Goal: Information Seeking & Learning: Learn about a topic

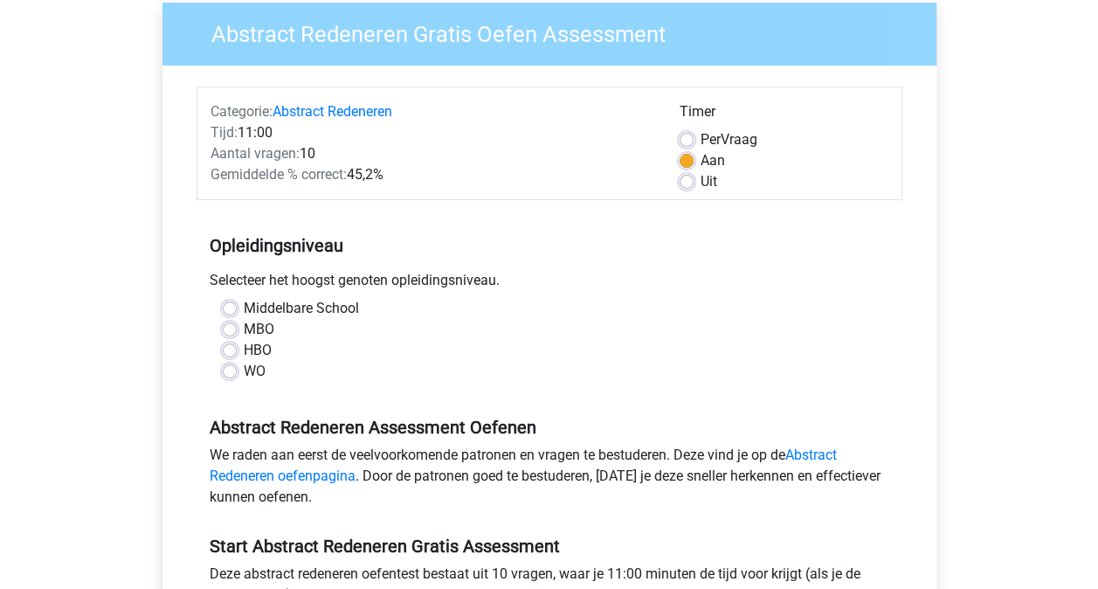
scroll to position [175, 0]
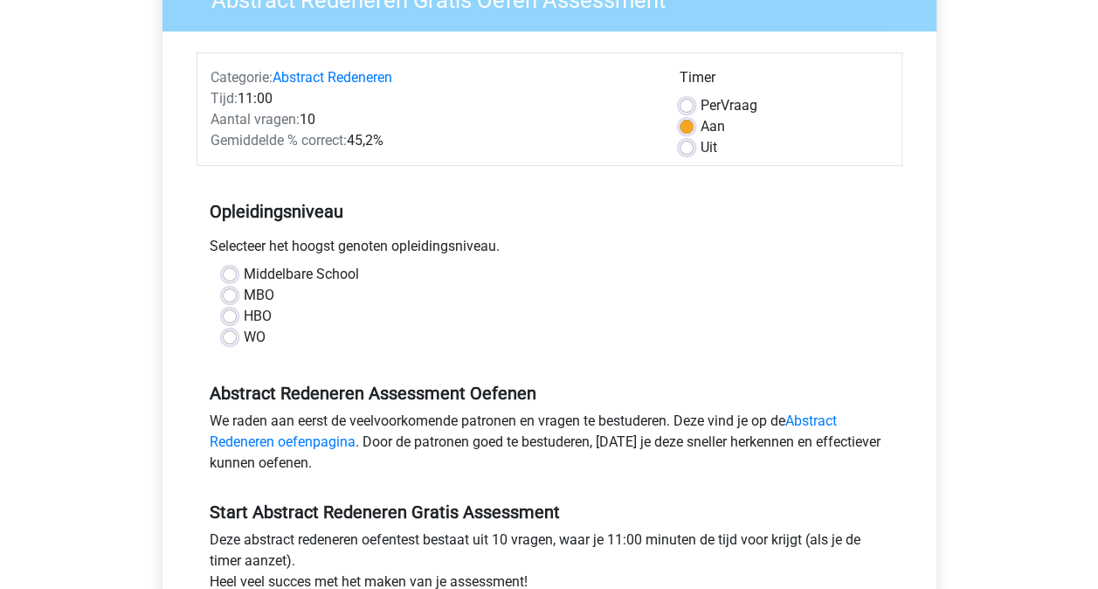
click at [239, 313] on div "HBO" at bounding box center [550, 316] width 654 height 21
click at [244, 317] on label "HBO" at bounding box center [258, 316] width 28 height 21
click at [225, 317] on input "HBO" at bounding box center [230, 314] width 14 height 17
radio input "true"
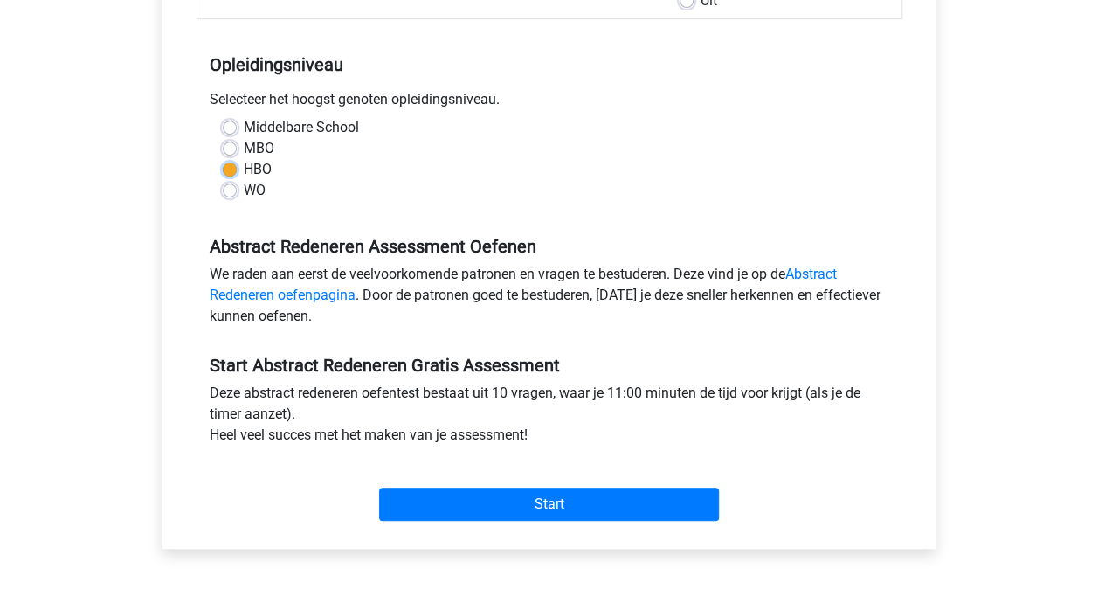
scroll to position [350, 0]
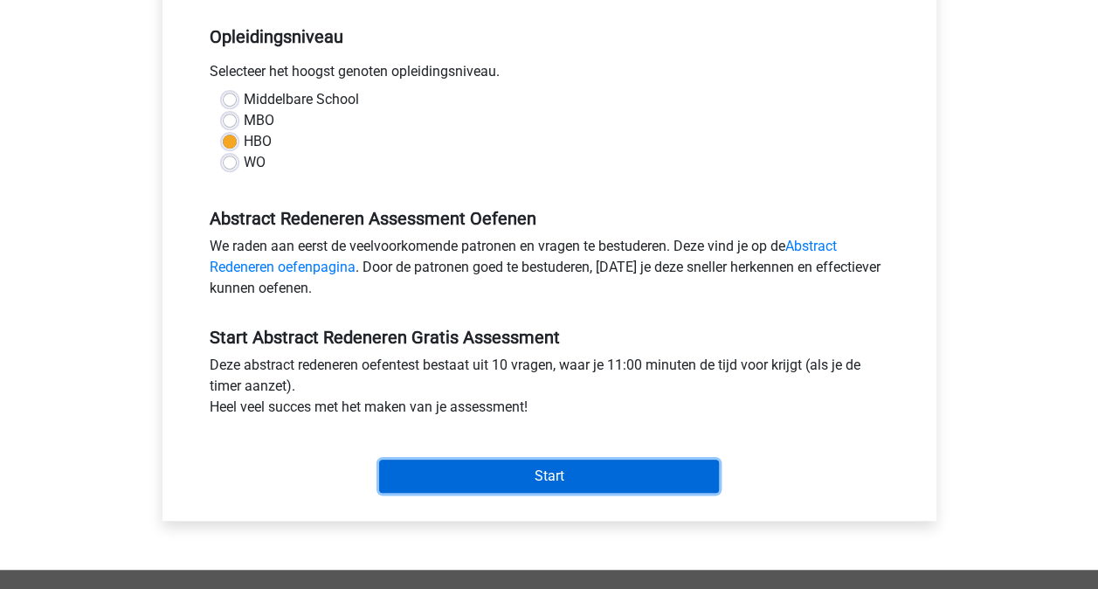
click at [564, 482] on input "Start" at bounding box center [549, 476] width 340 height 33
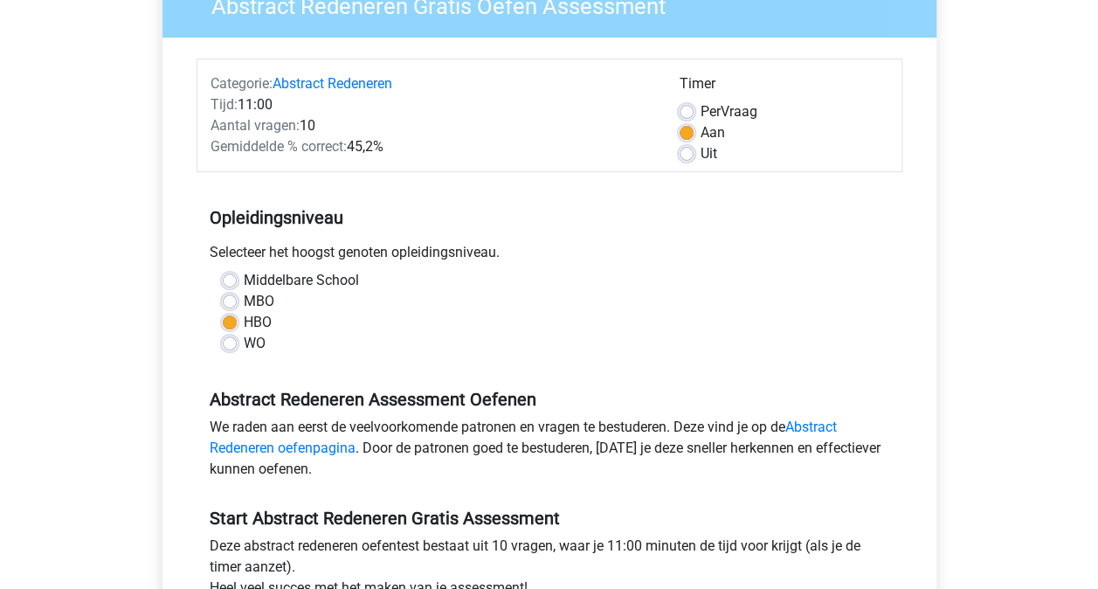
scroll to position [262, 0]
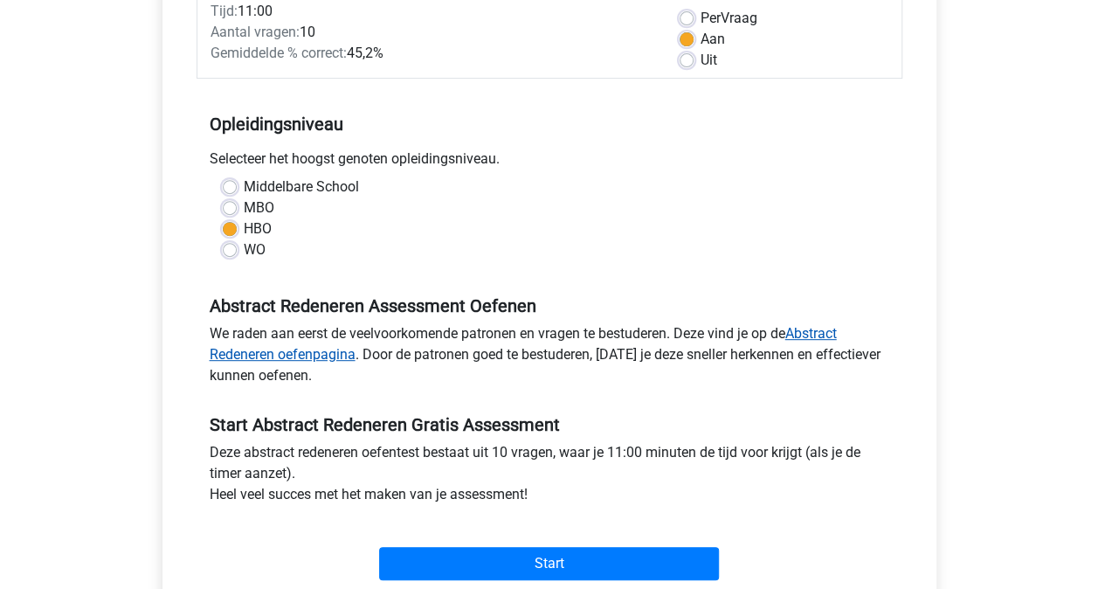
click at [246, 354] on link "Abstract Redeneren oefenpagina" at bounding box center [523, 344] width 627 height 38
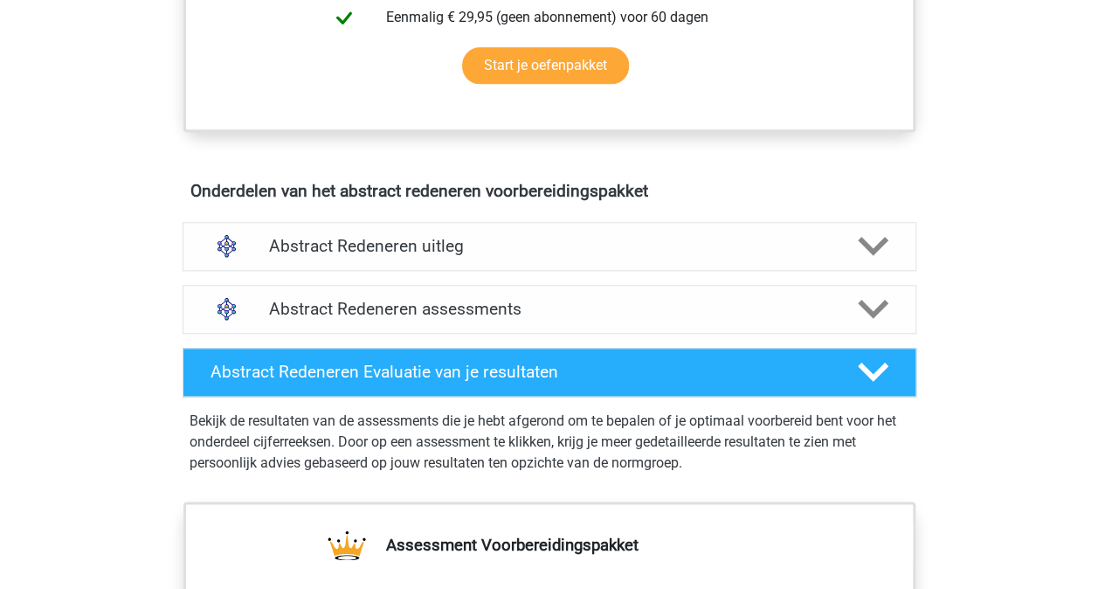
scroll to position [961, 0]
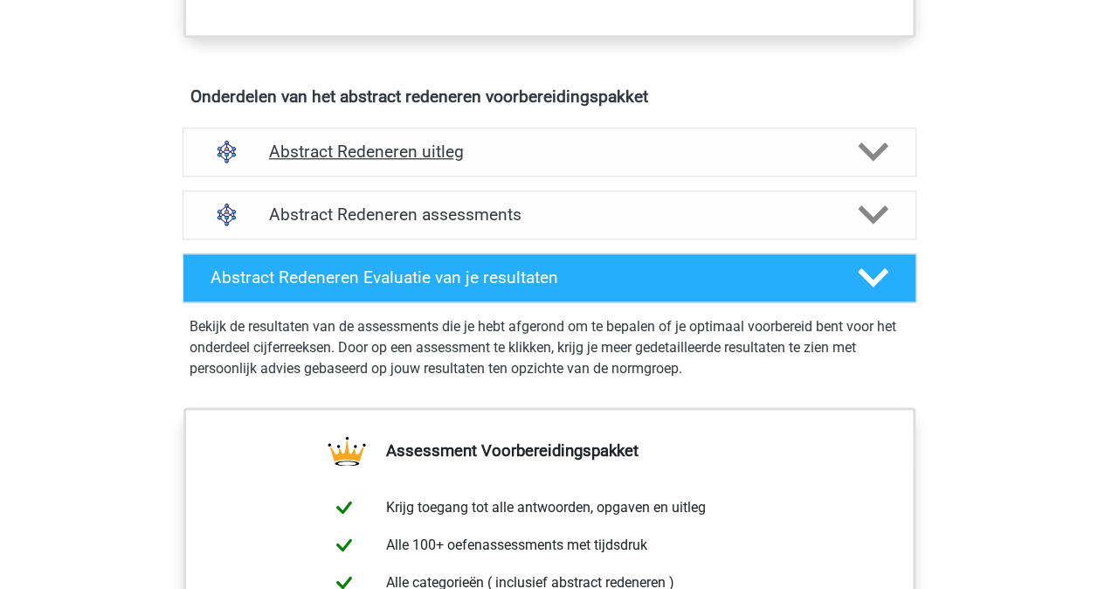
drag, startPoint x: 870, startPoint y: 149, endPoint x: 862, endPoint y: 159, distance: 13.7
click at [870, 149] on icon at bounding box center [873, 151] width 31 height 31
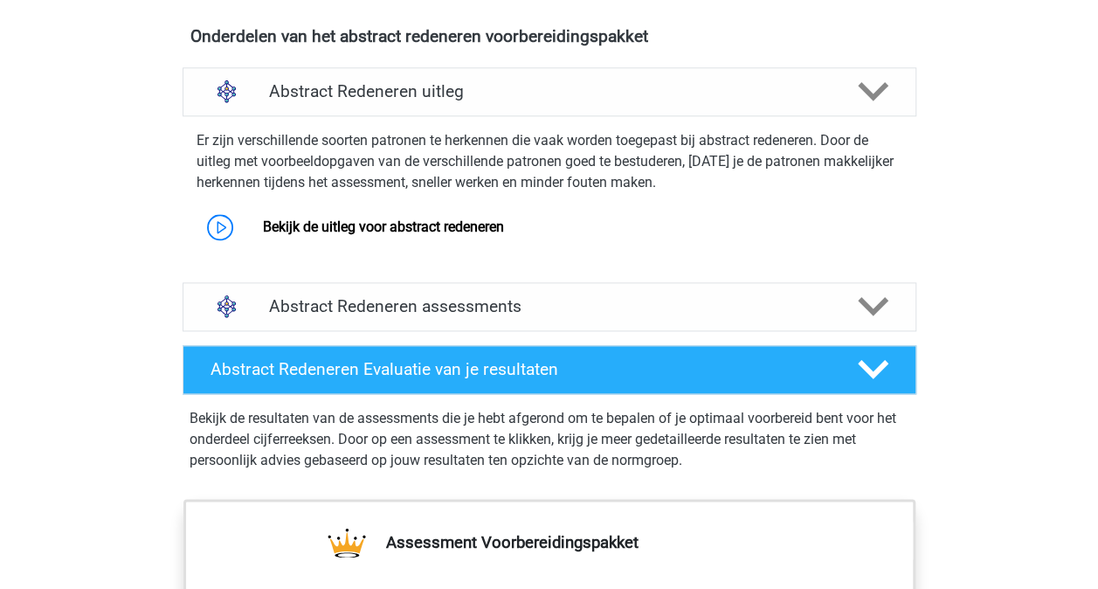
scroll to position [1049, 0]
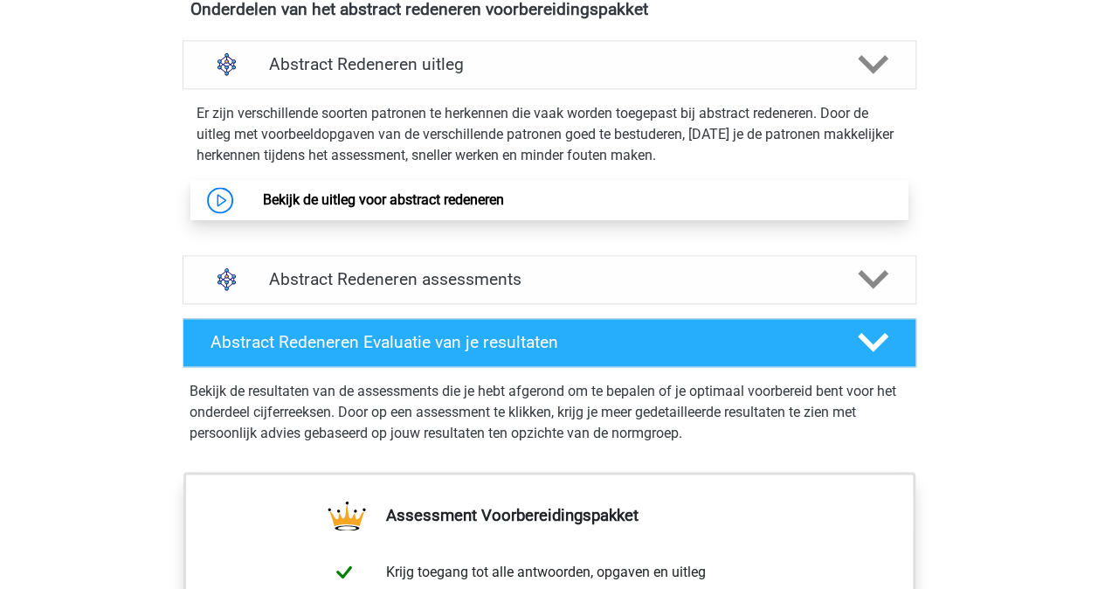
click at [282, 191] on link "Bekijk de uitleg voor abstract redeneren" at bounding box center [383, 199] width 241 height 17
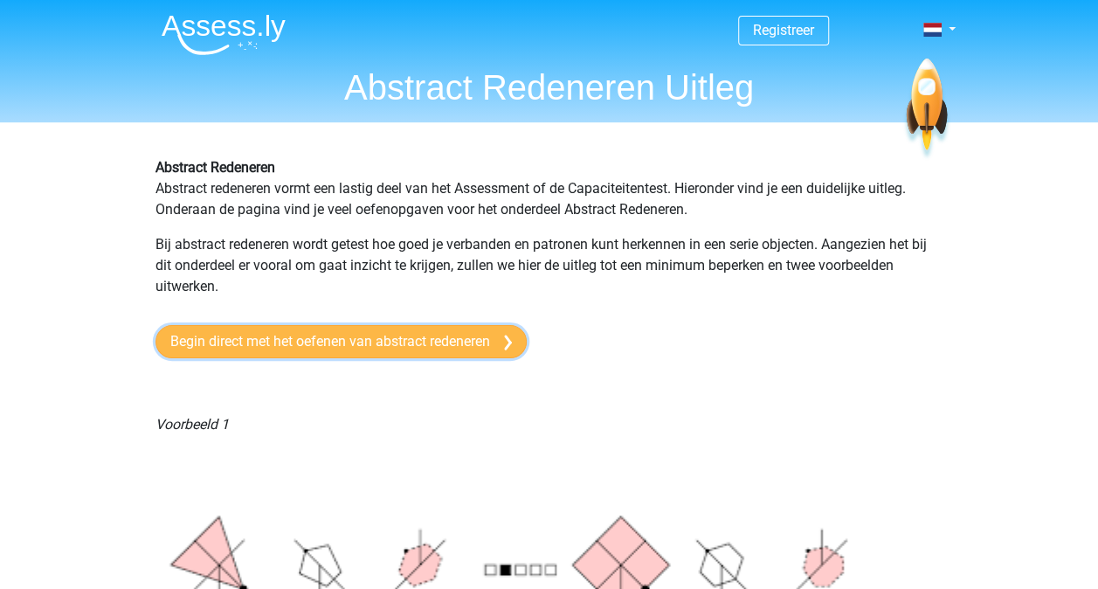
click at [332, 339] on link "Begin direct met het oefenen van abstract redeneren" at bounding box center [341, 341] width 371 height 33
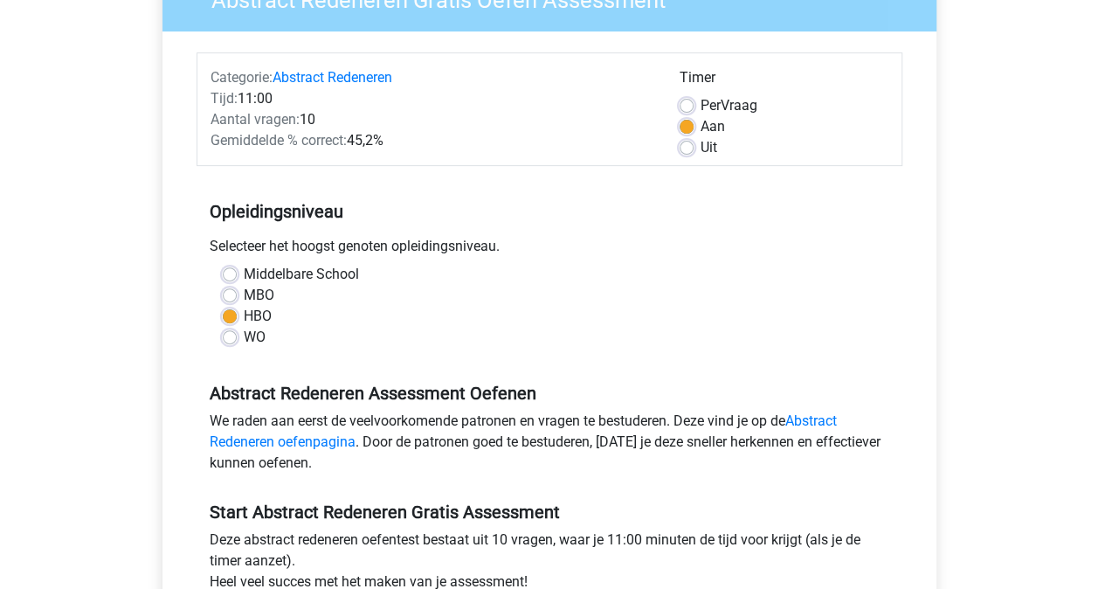
scroll to position [524, 0]
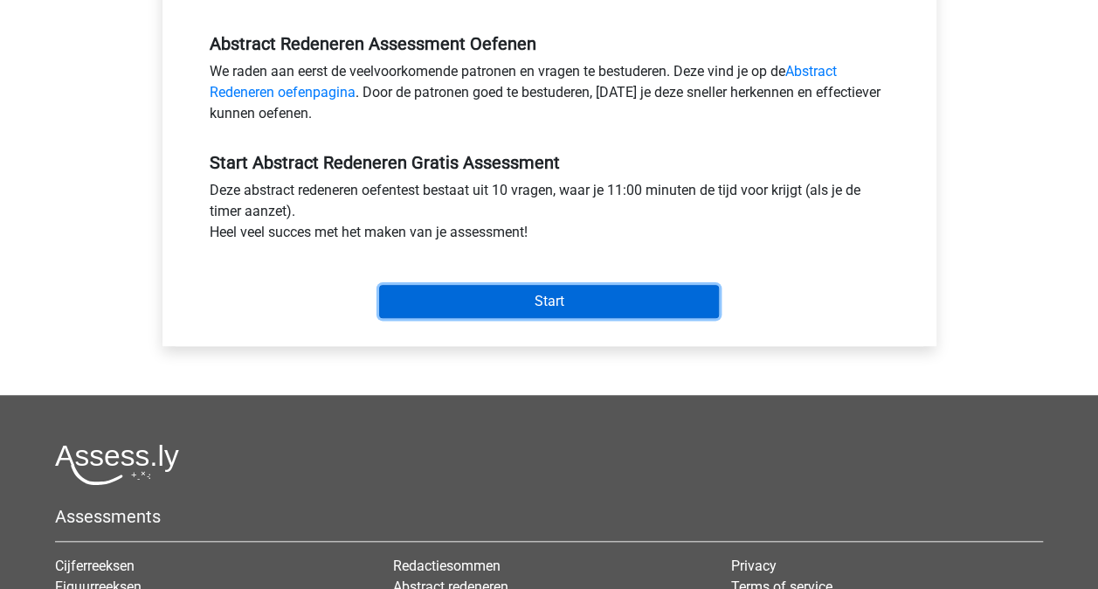
click at [561, 302] on input "Start" at bounding box center [549, 301] width 340 height 33
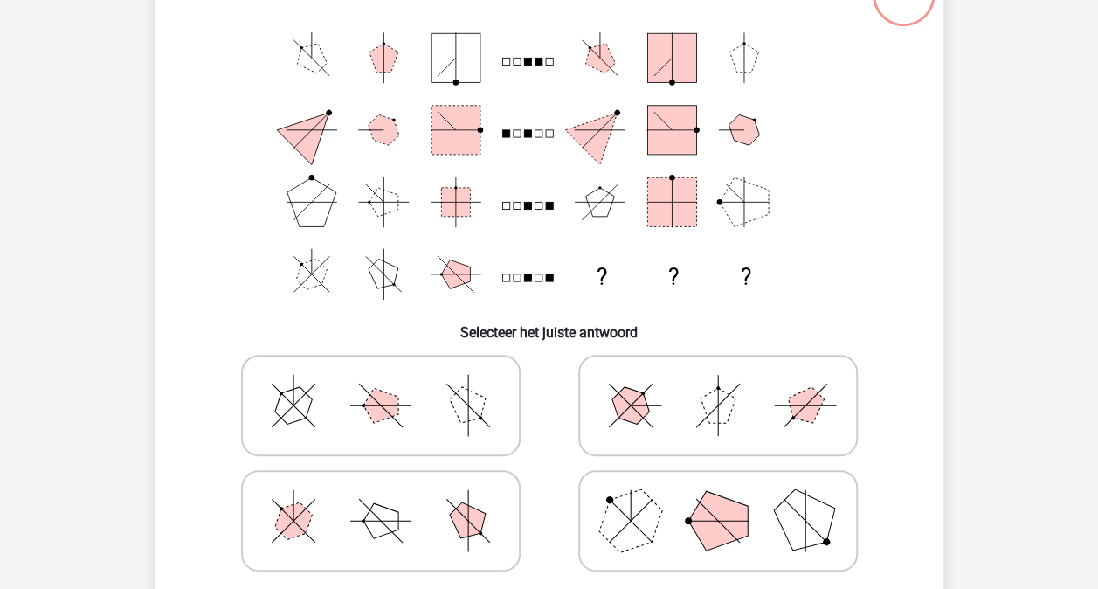
scroll to position [175, 0]
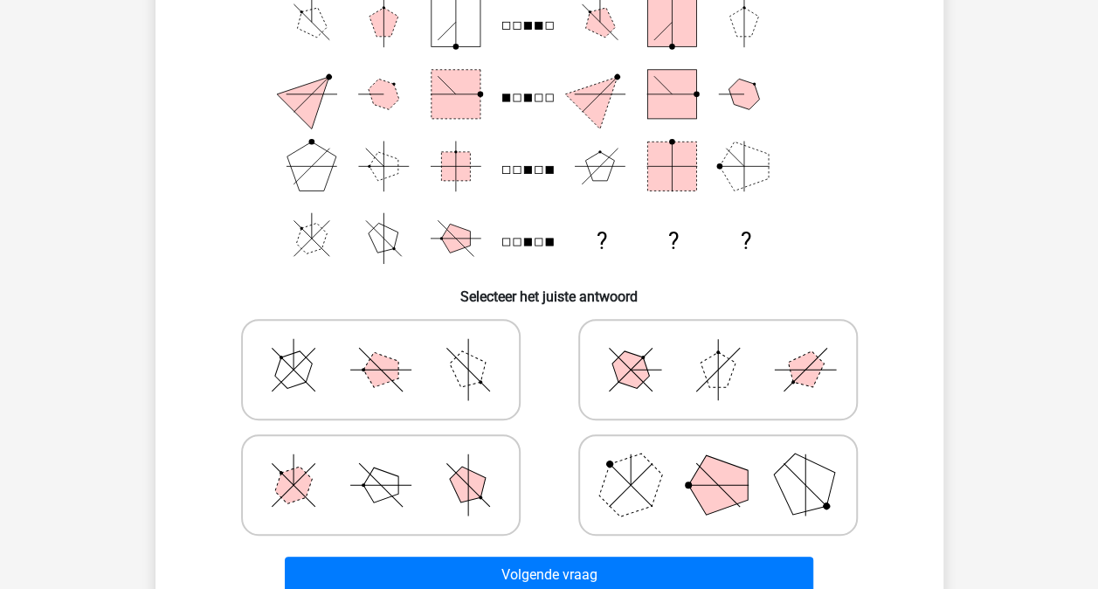
click at [639, 477] on polygon at bounding box center [630, 485] width 84 height 84
click at [718, 463] on input "radio" at bounding box center [723, 457] width 11 height 11
radio input "true"
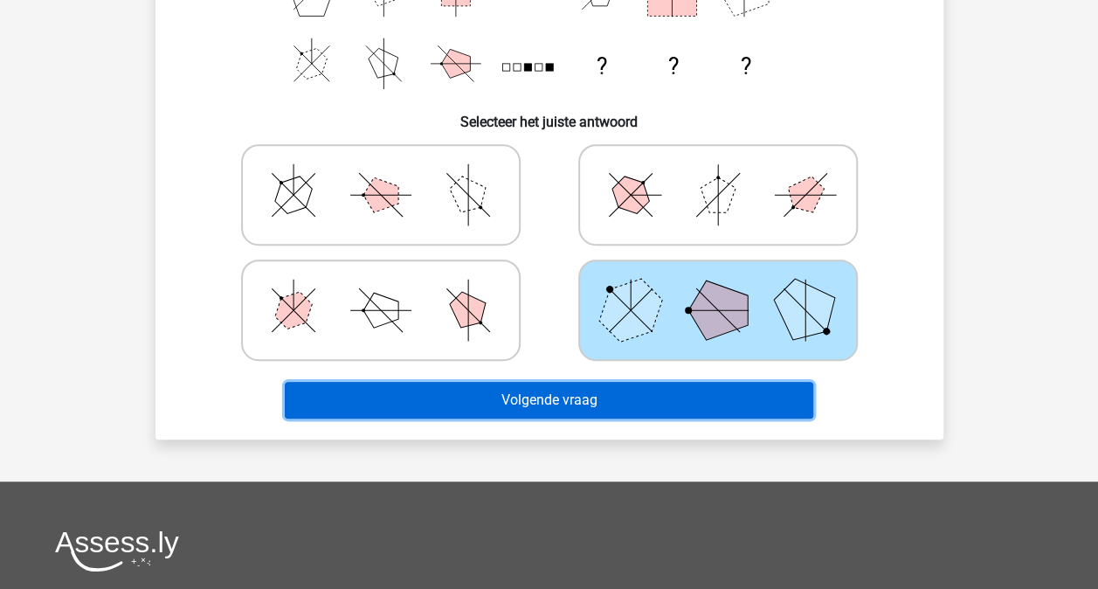
click at [608, 402] on button "Volgende vraag" at bounding box center [549, 400] width 529 height 37
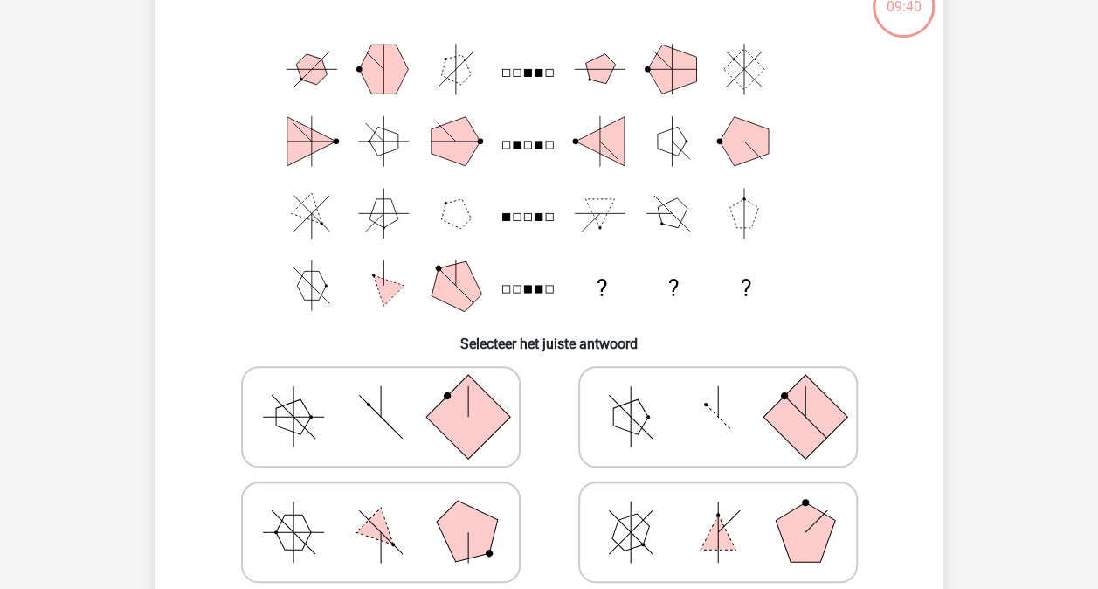
scroll to position [168, 0]
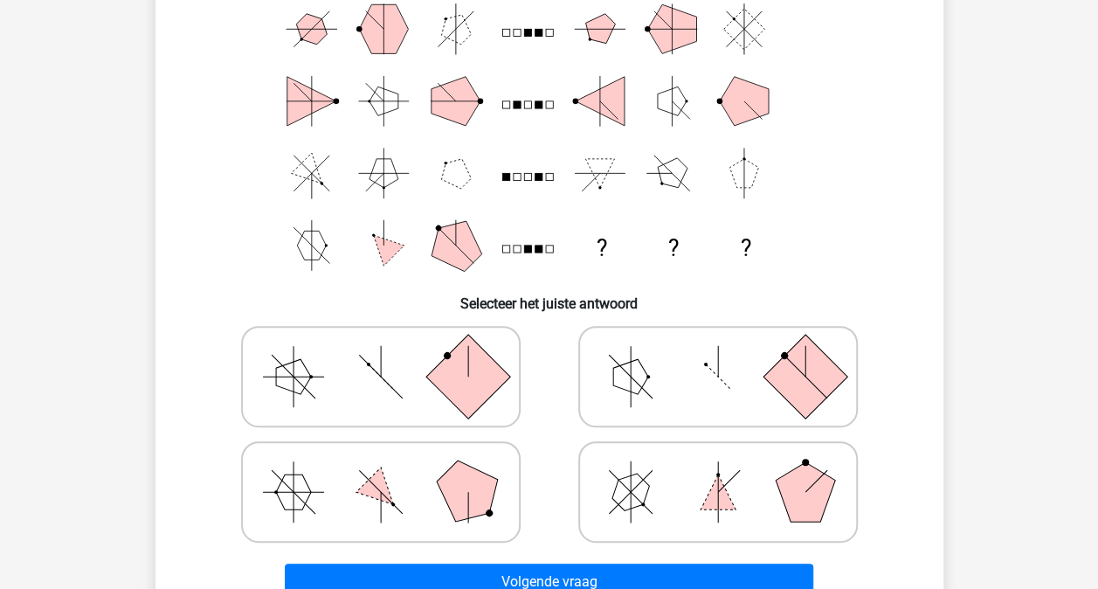
click at [698, 386] on icon at bounding box center [718, 376] width 262 height 87
click at [718, 355] on input "radio" at bounding box center [723, 348] width 11 height 11
radio input "true"
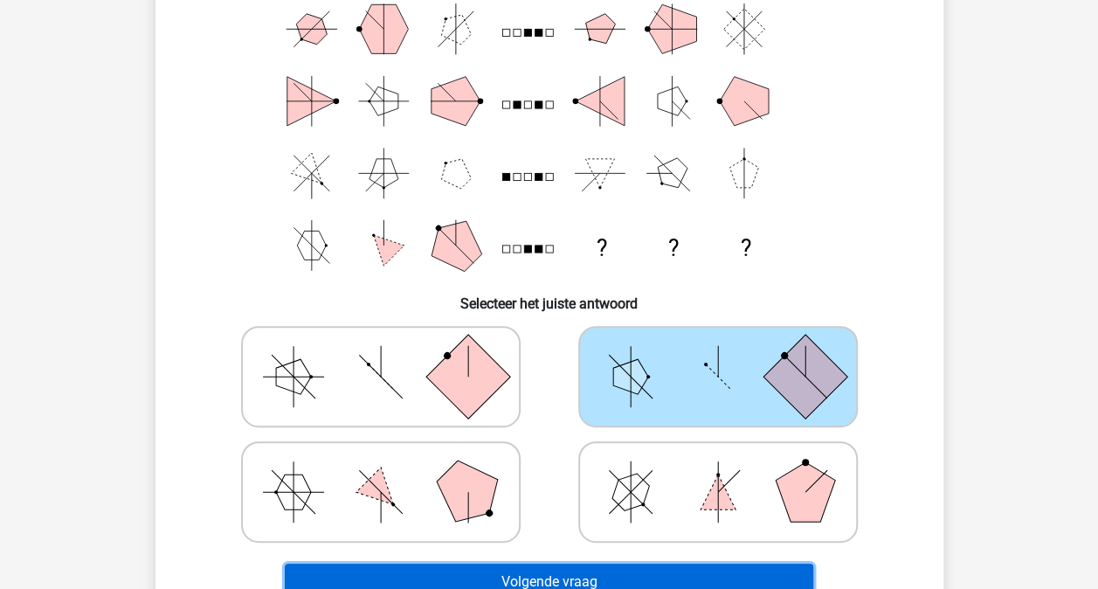
click at [678, 572] on button "Volgende vraag" at bounding box center [549, 582] width 529 height 37
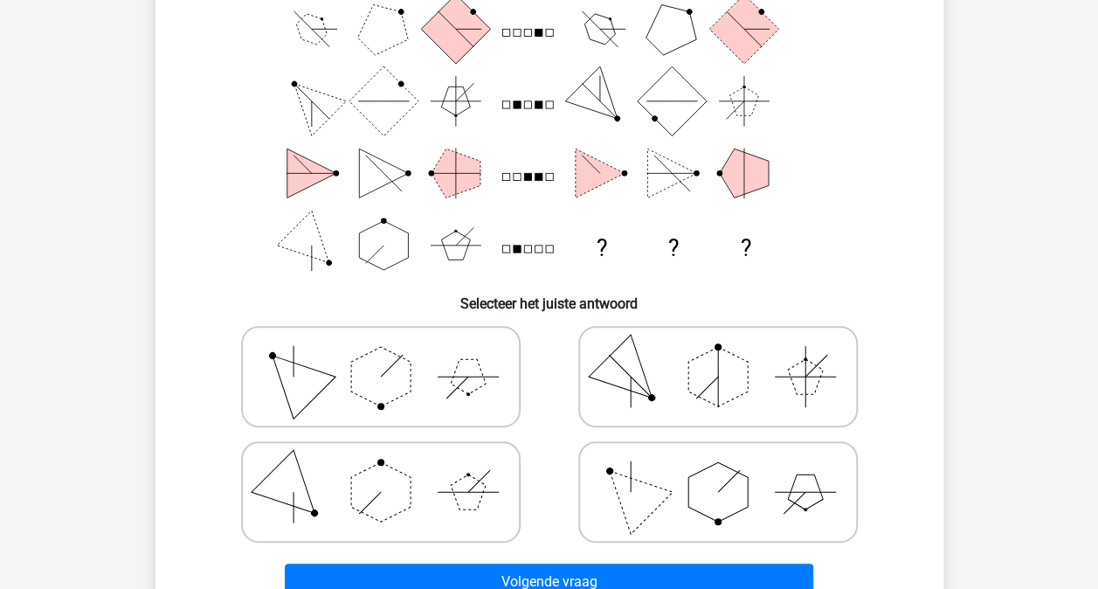
click at [654, 495] on polygon at bounding box center [630, 492] width 84 height 84
click at [718, 470] on input "radio" at bounding box center [723, 464] width 11 height 11
radio input "true"
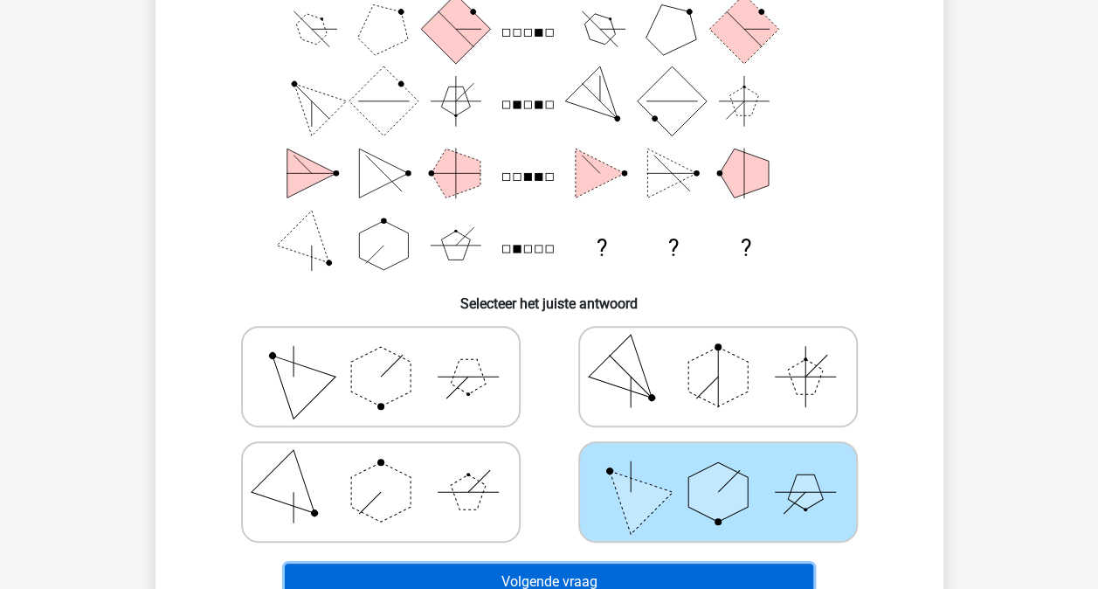
click at [645, 572] on button "Volgende vraag" at bounding box center [549, 582] width 529 height 37
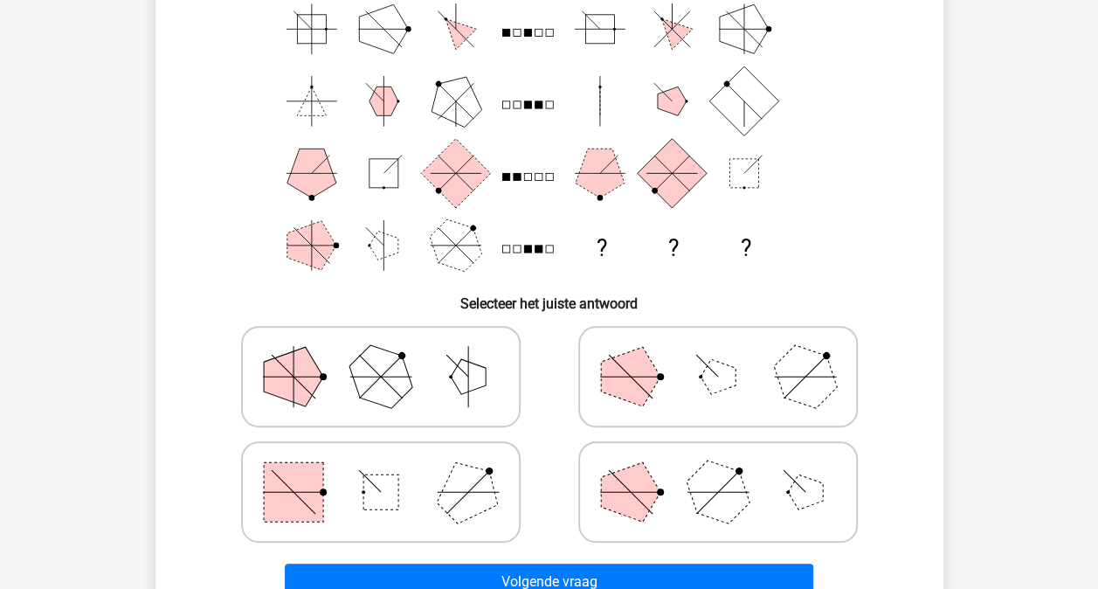
click at [668, 379] on icon at bounding box center [718, 376] width 262 height 87
click at [718, 355] on input "radio" at bounding box center [723, 348] width 11 height 11
radio input "true"
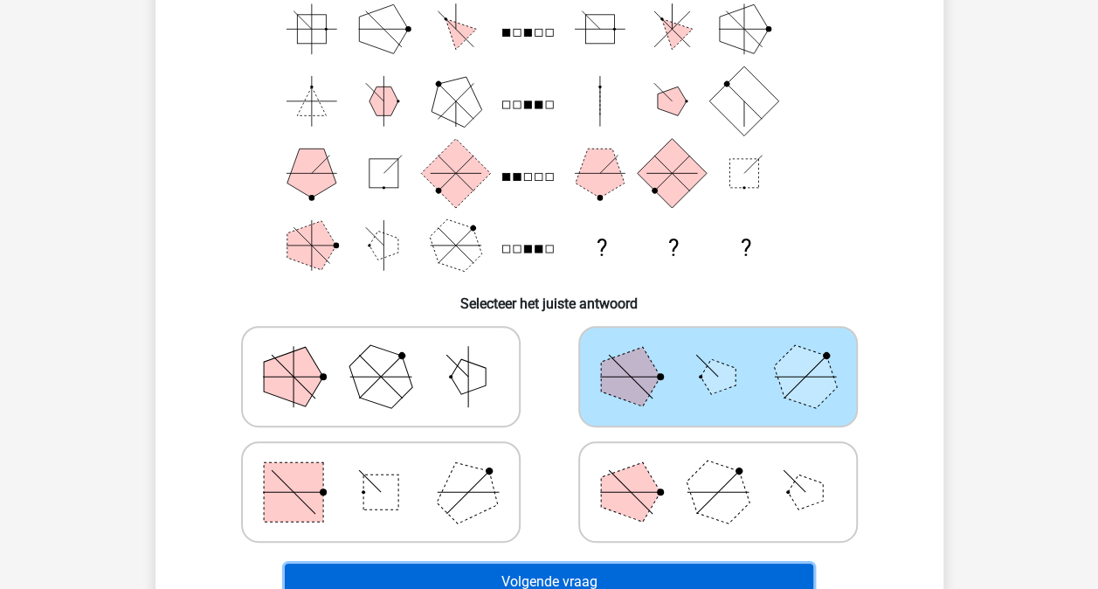
click at [660, 565] on button "Volgende vraag" at bounding box center [549, 582] width 529 height 37
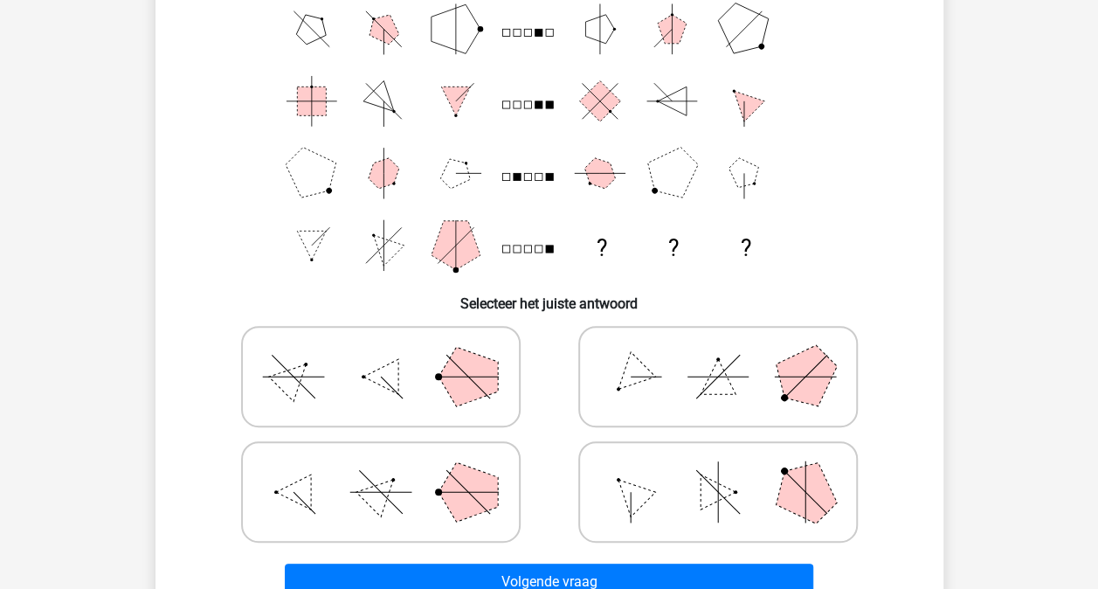
click at [647, 503] on icon at bounding box center [718, 491] width 262 height 87
click at [718, 470] on input "radio" at bounding box center [723, 464] width 11 height 11
radio input "true"
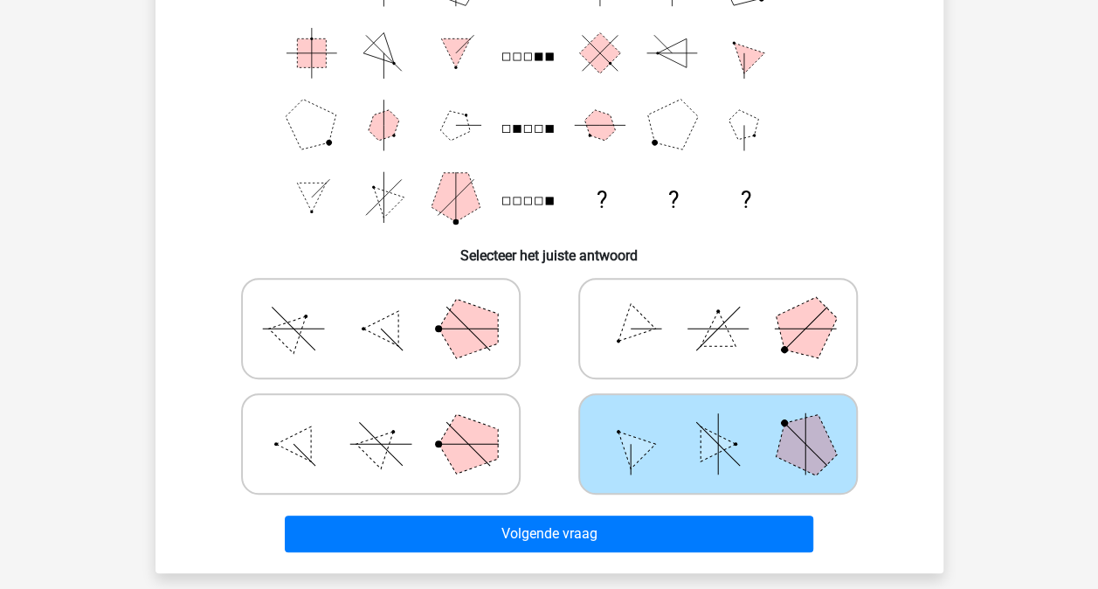
scroll to position [255, 0]
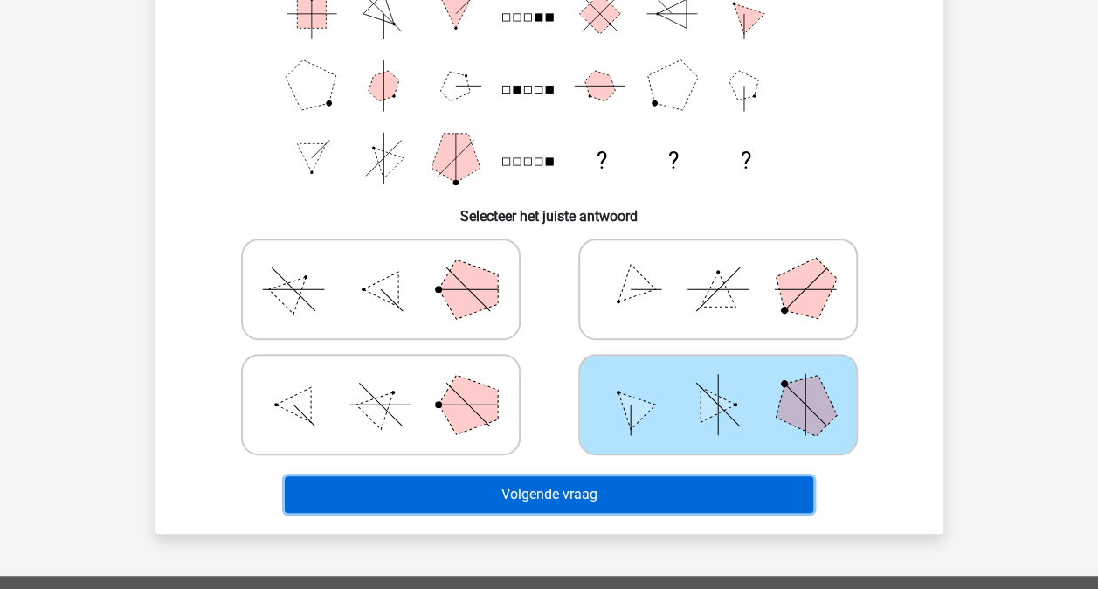
click at [647, 489] on button "Volgende vraag" at bounding box center [549, 494] width 529 height 37
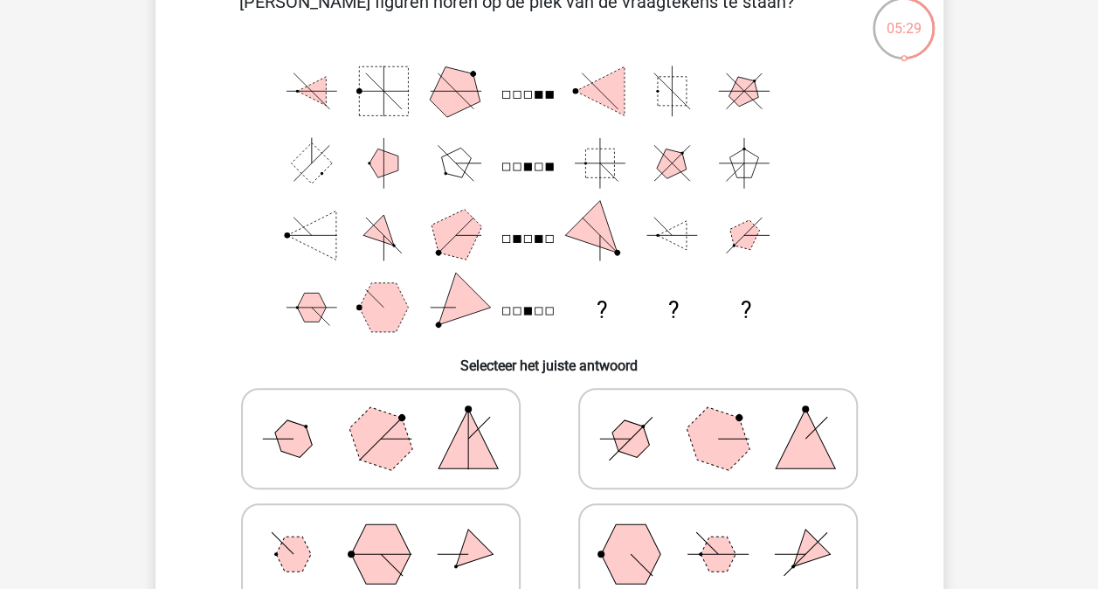
scroll to position [80, 0]
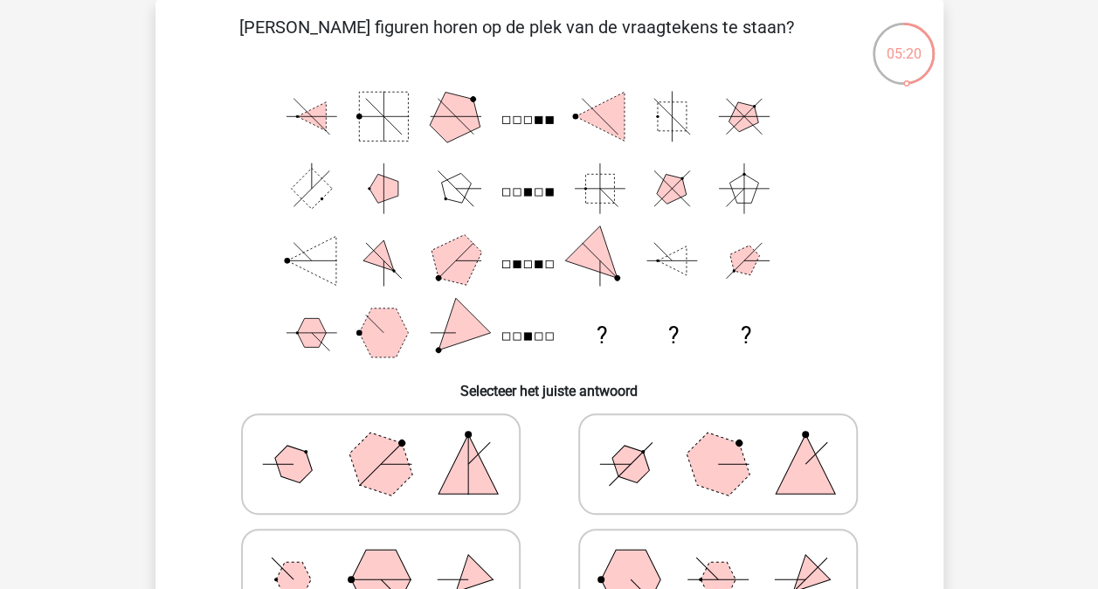
click at [668, 447] on icon at bounding box center [718, 463] width 262 height 87
click at [718, 442] on input "radio" at bounding box center [723, 436] width 11 height 11
radio input "true"
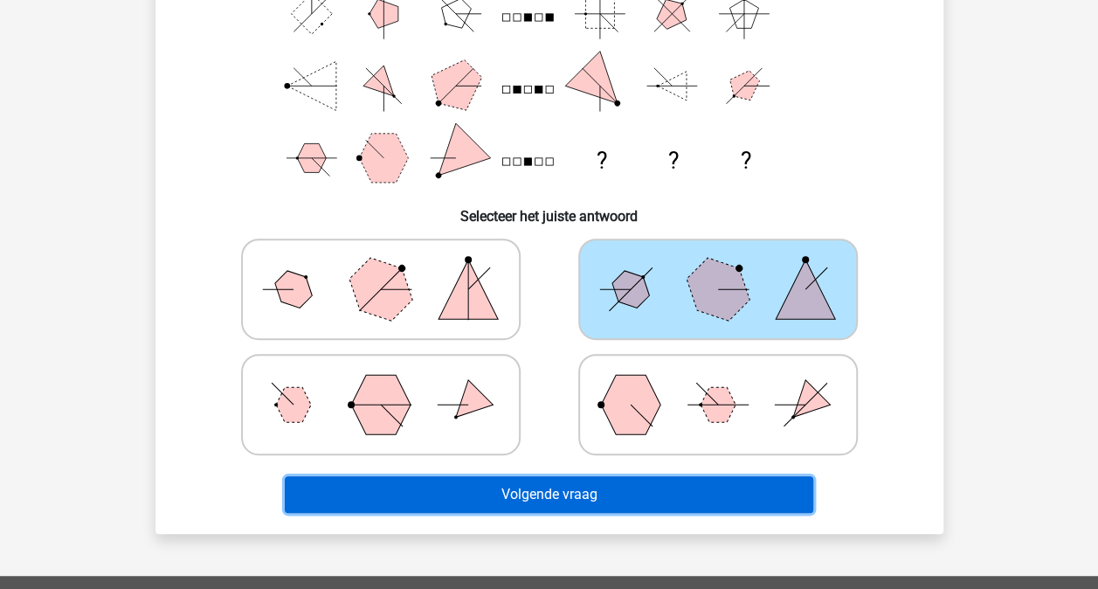
click at [655, 491] on button "Volgende vraag" at bounding box center [549, 494] width 529 height 37
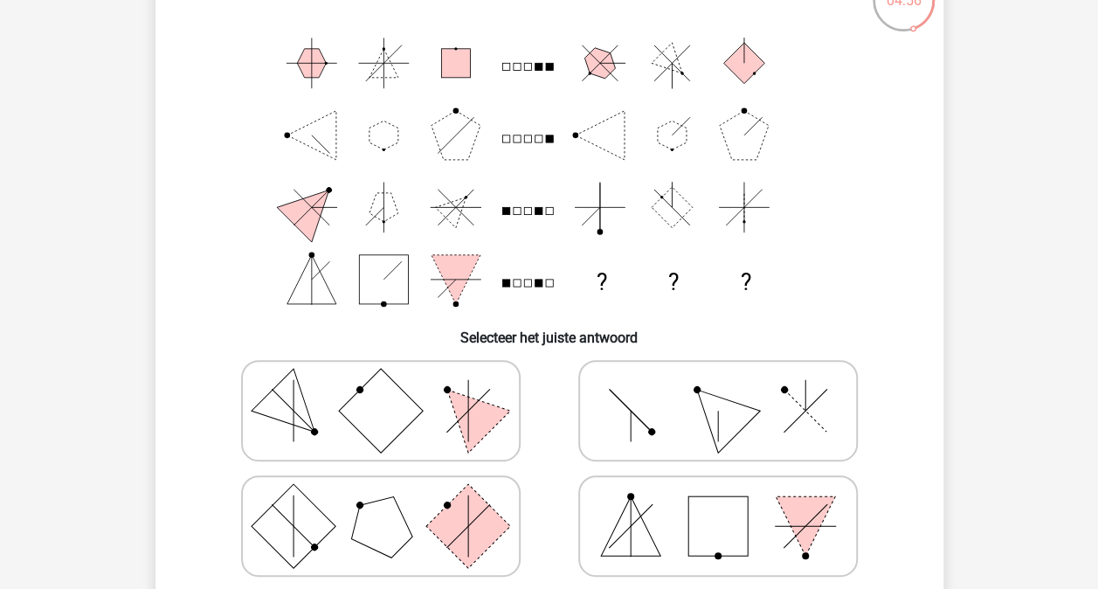
scroll to position [168, 0]
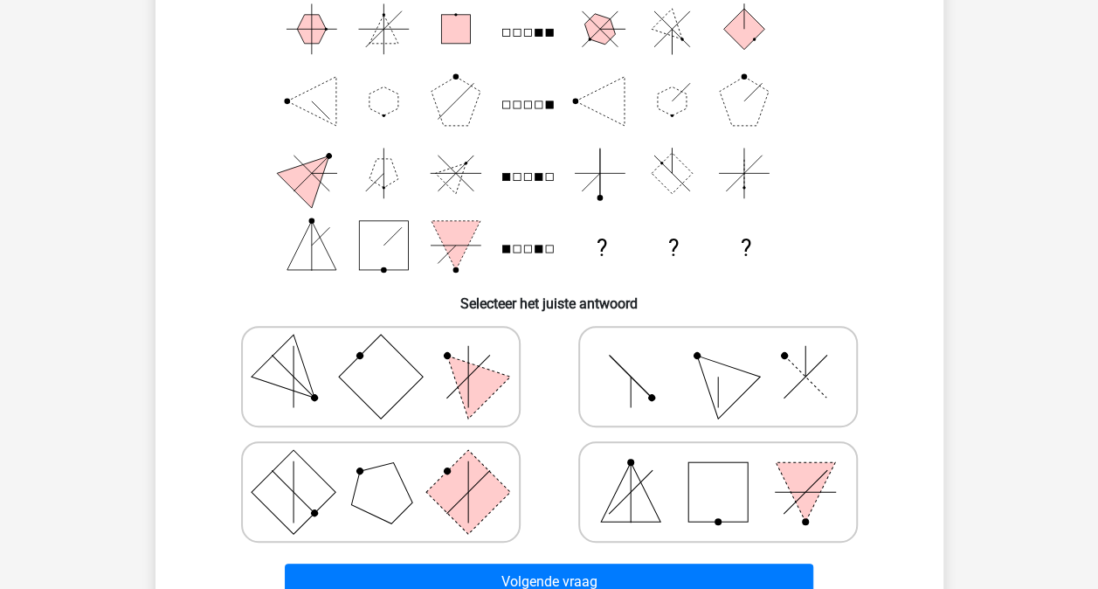
click at [404, 481] on icon at bounding box center [381, 491] width 262 height 87
click at [392, 470] on input "radio" at bounding box center [386, 464] width 11 height 11
radio input "true"
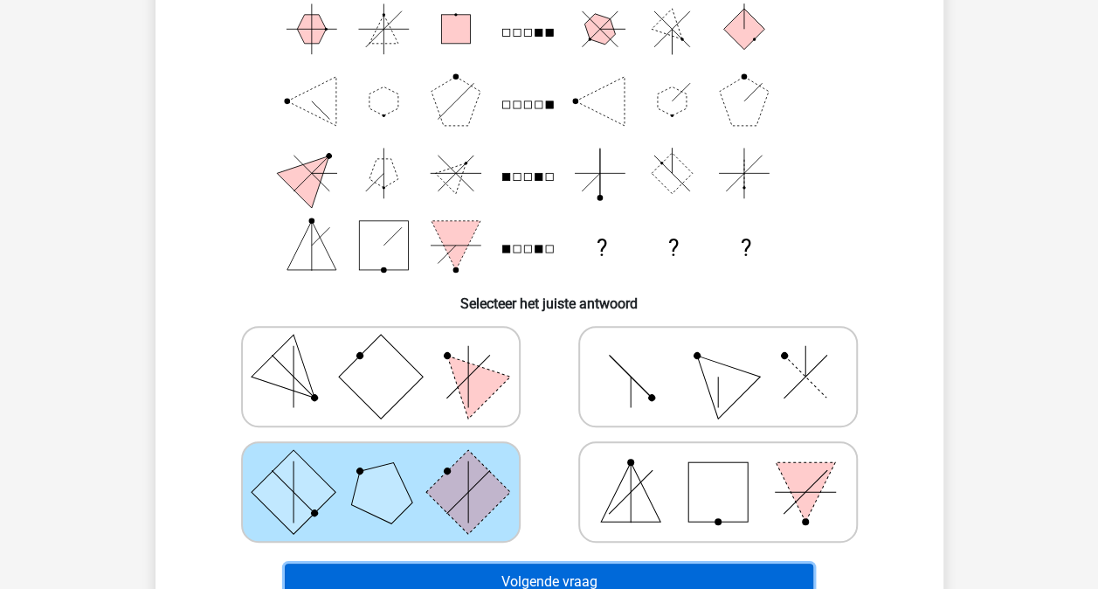
click at [549, 572] on button "Volgende vraag" at bounding box center [549, 582] width 529 height 37
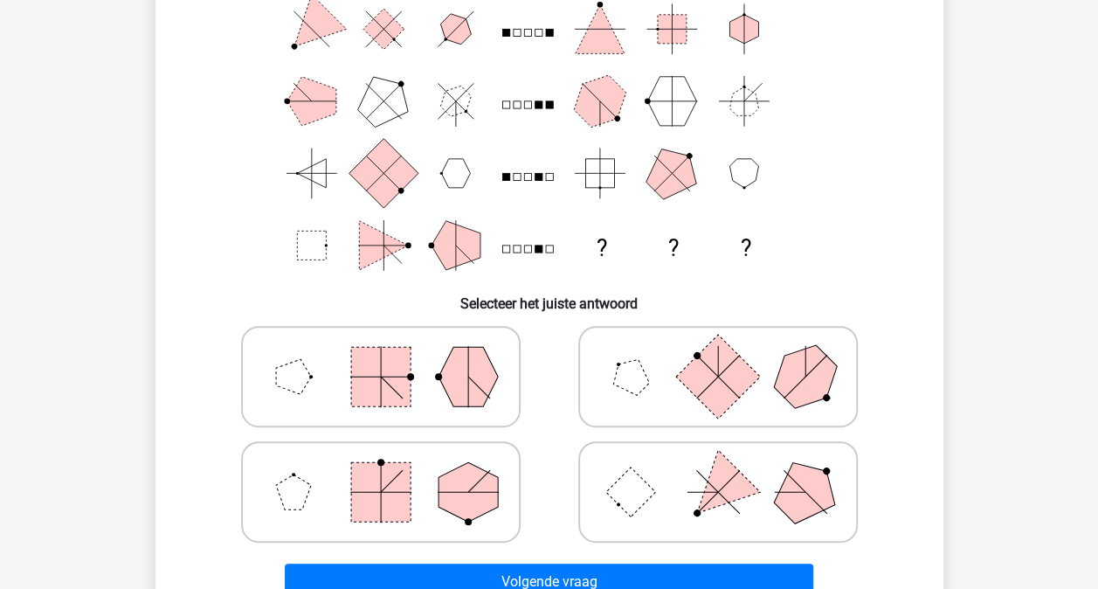
click at [633, 502] on rect at bounding box center [631, 493] width 50 height 50
click at [718, 470] on input "radio" at bounding box center [723, 464] width 11 height 11
radio input "true"
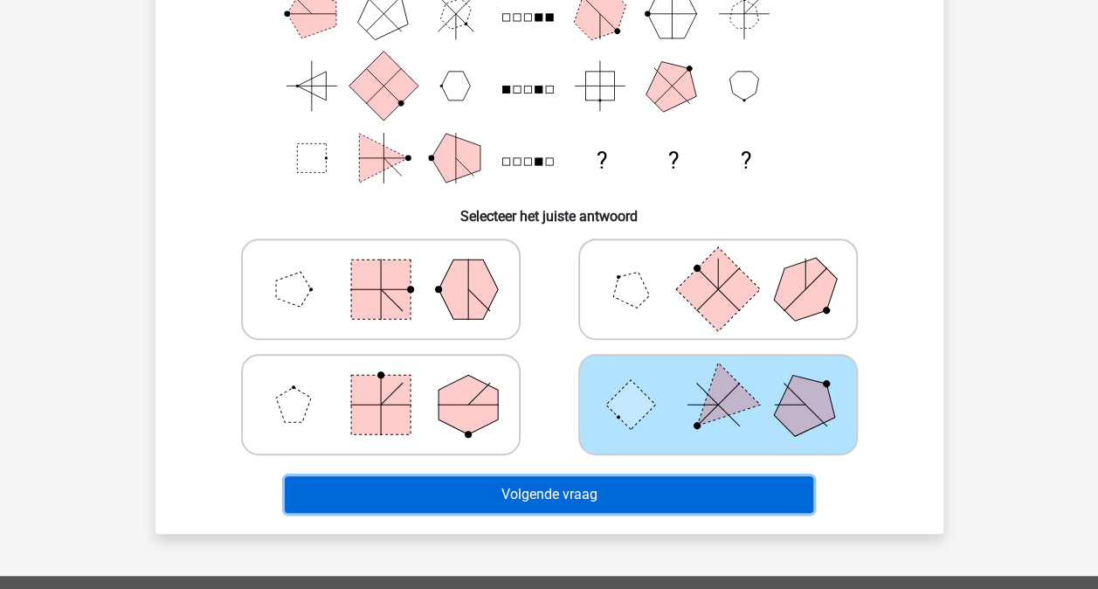
click at [633, 500] on button "Volgende vraag" at bounding box center [549, 494] width 529 height 37
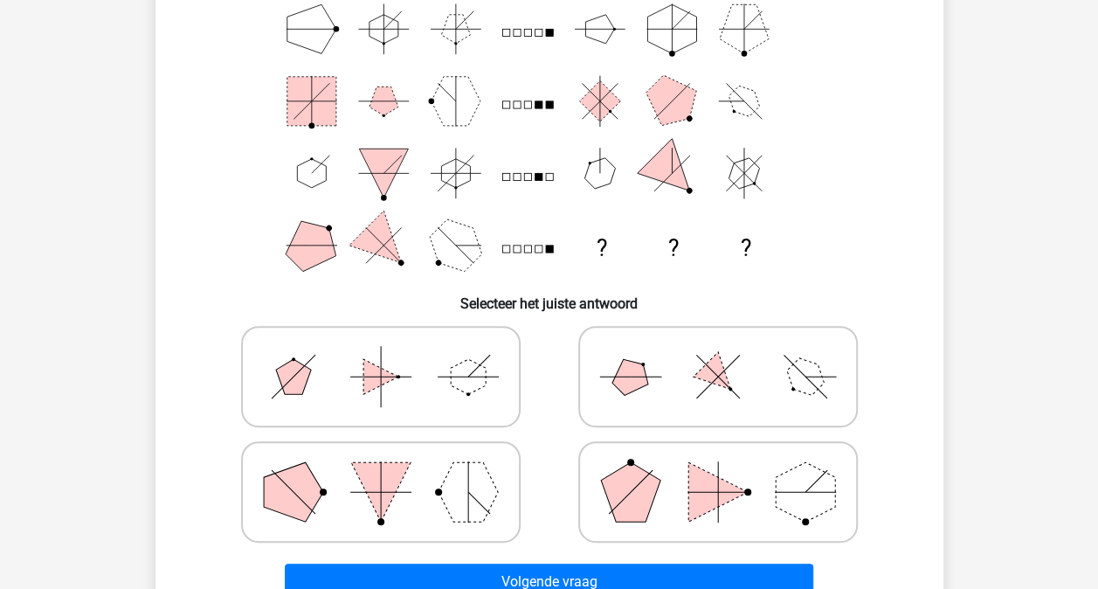
click at [677, 379] on icon at bounding box center [718, 376] width 262 height 87
click at [718, 355] on input "radio" at bounding box center [723, 348] width 11 height 11
radio input "true"
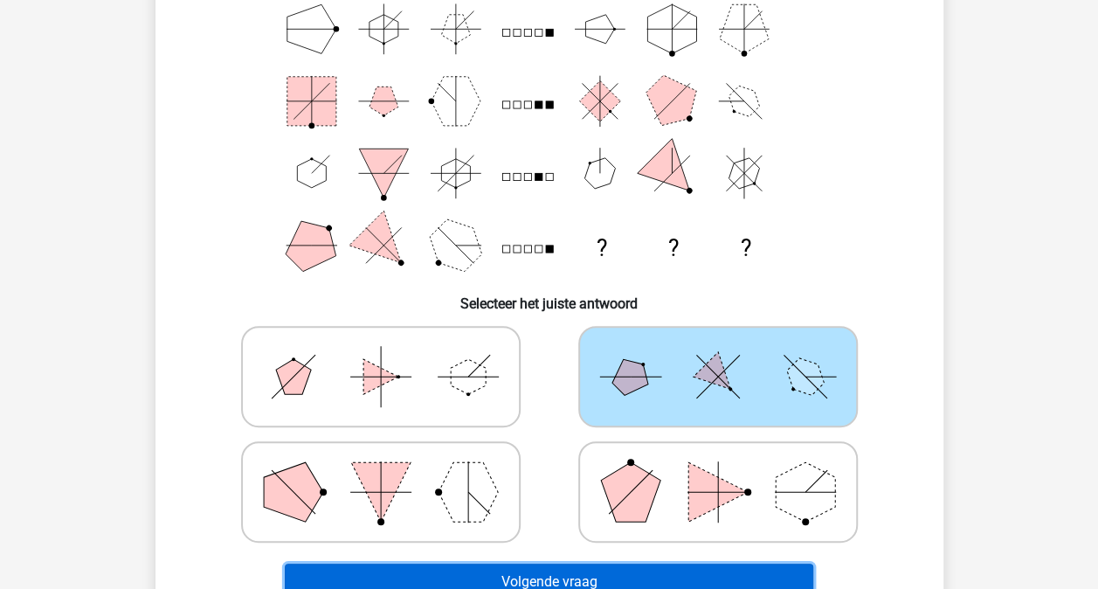
click at [605, 566] on button "Volgende vraag" at bounding box center [549, 582] width 529 height 37
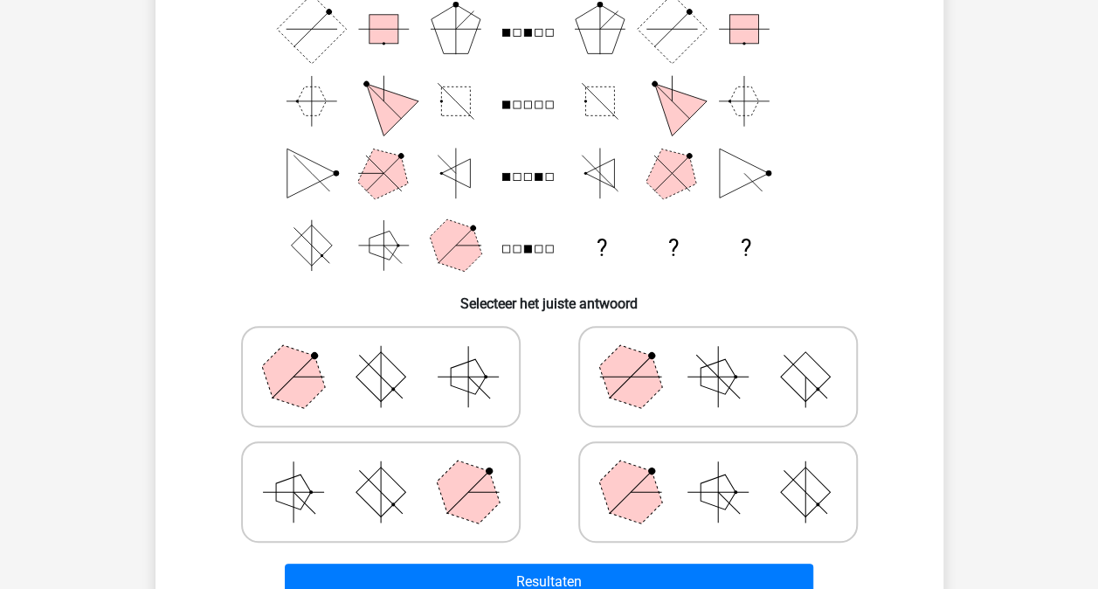
click at [470, 397] on icon at bounding box center [381, 376] width 262 height 87
click at [392, 355] on input "radio" at bounding box center [386, 348] width 11 height 11
radio input "true"
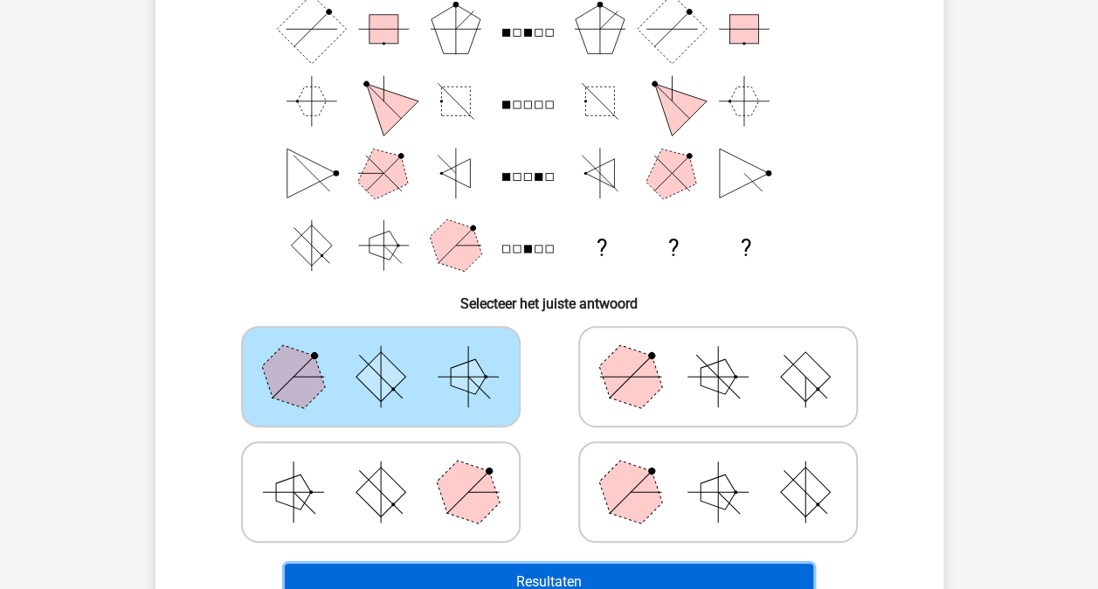
click at [597, 565] on button "Resultaten" at bounding box center [549, 582] width 529 height 37
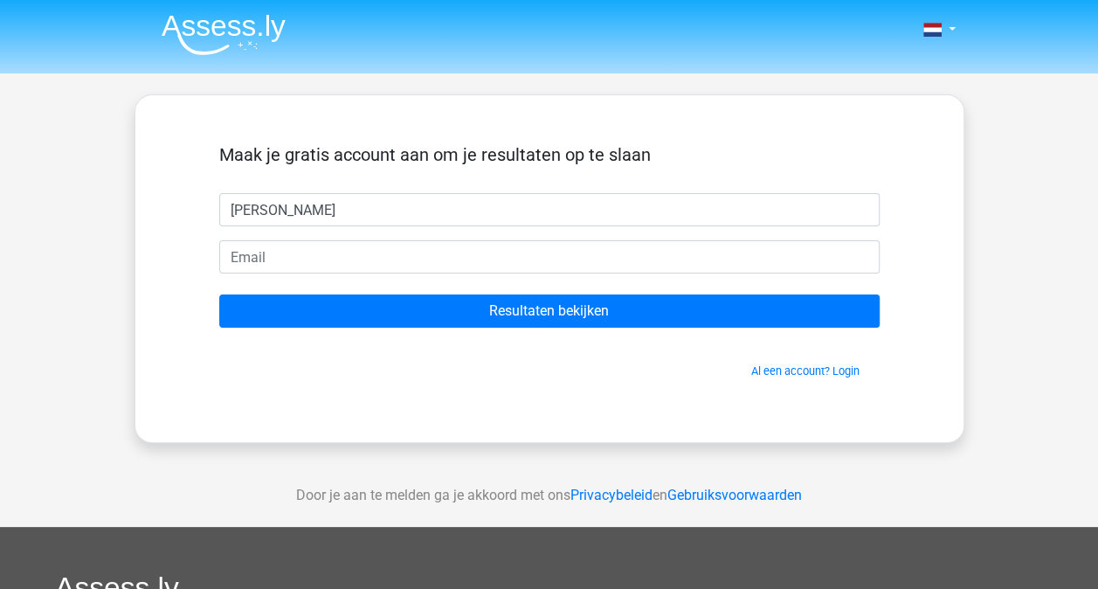
type input "[PERSON_NAME]"
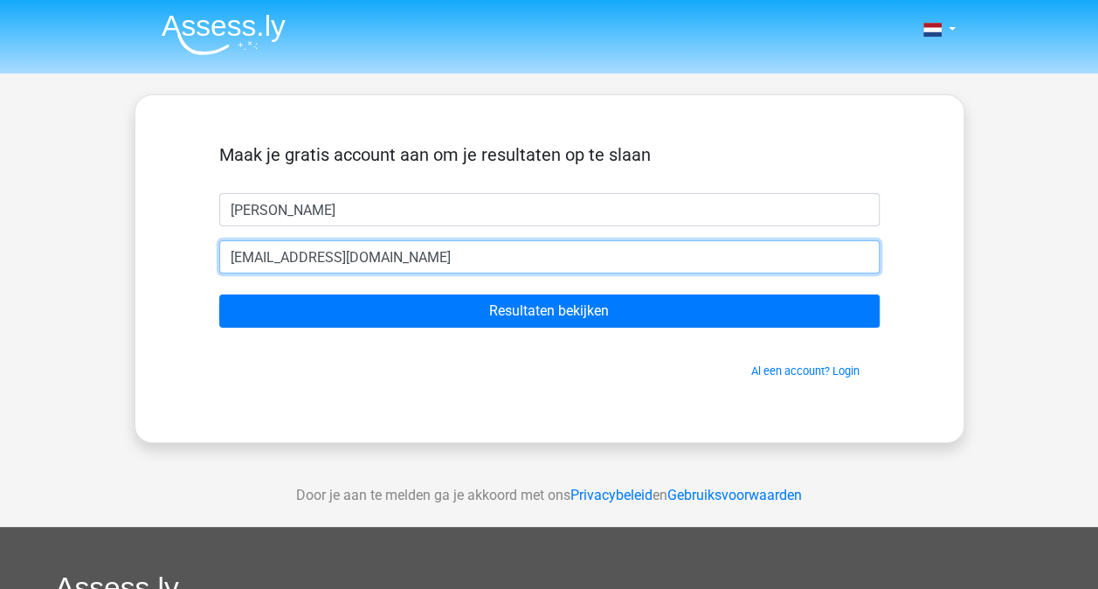
type input "[EMAIL_ADDRESS][DOMAIN_NAME]"
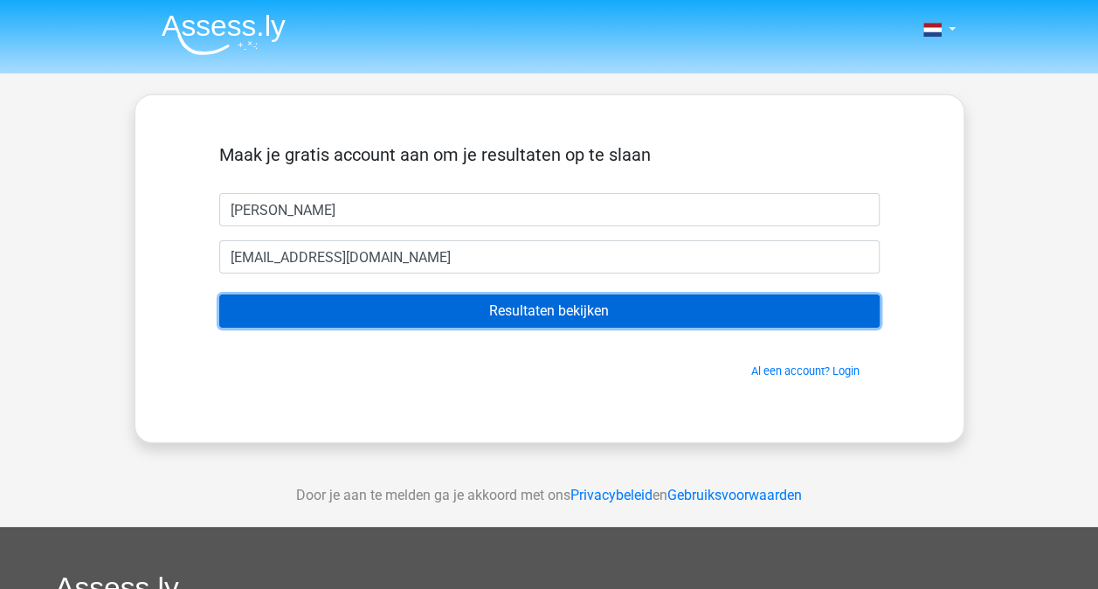
click at [699, 309] on input "Resultaten bekijken" at bounding box center [549, 310] width 661 height 33
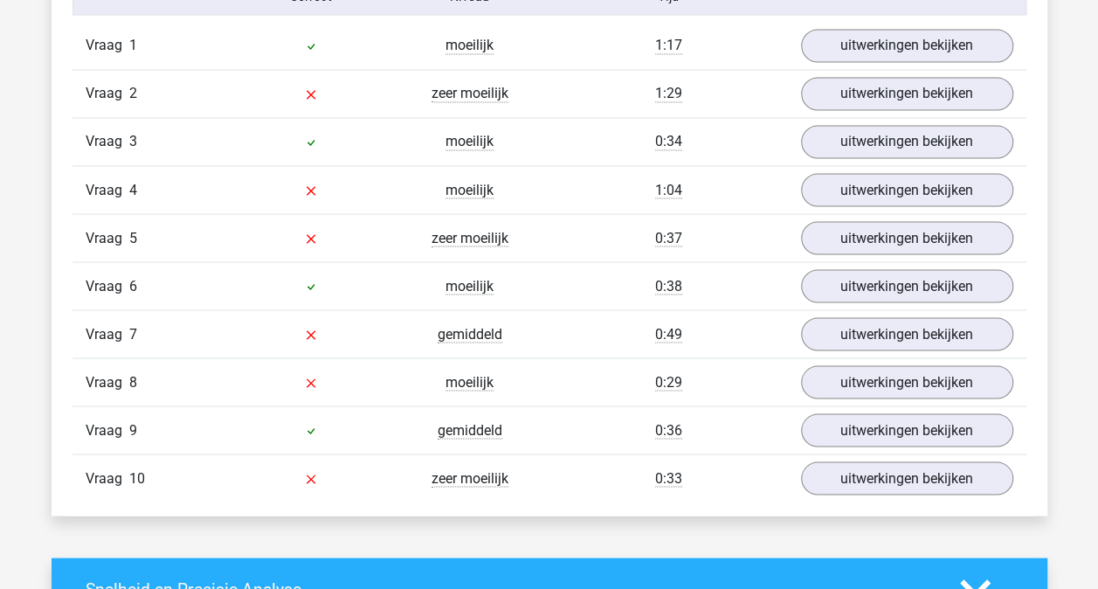
scroll to position [1398, 0]
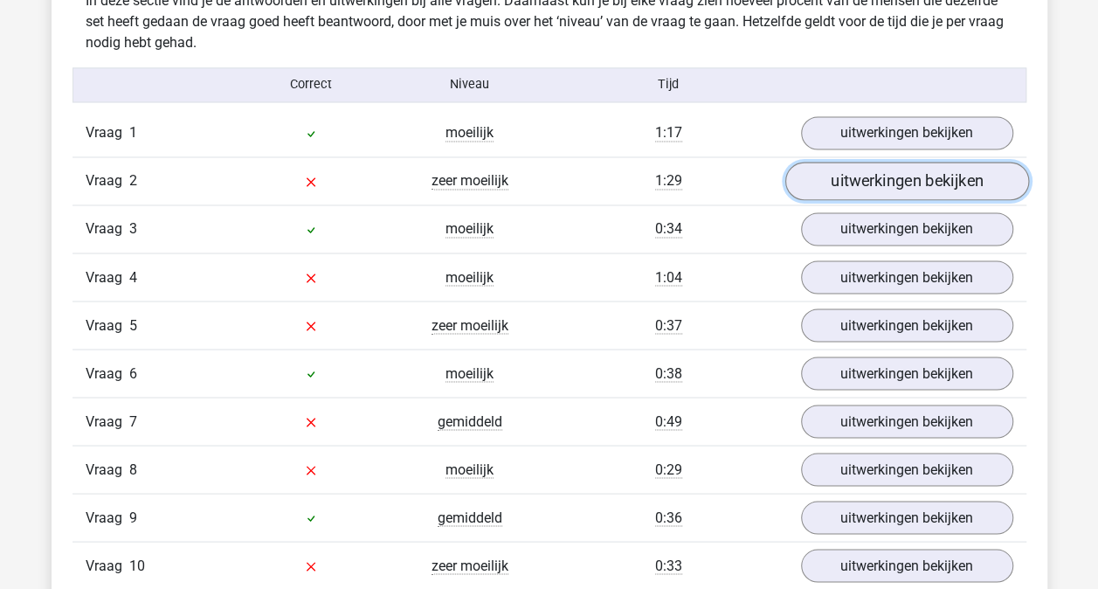
click at [891, 180] on link "uitwerkingen bekijken" at bounding box center [907, 181] width 244 height 38
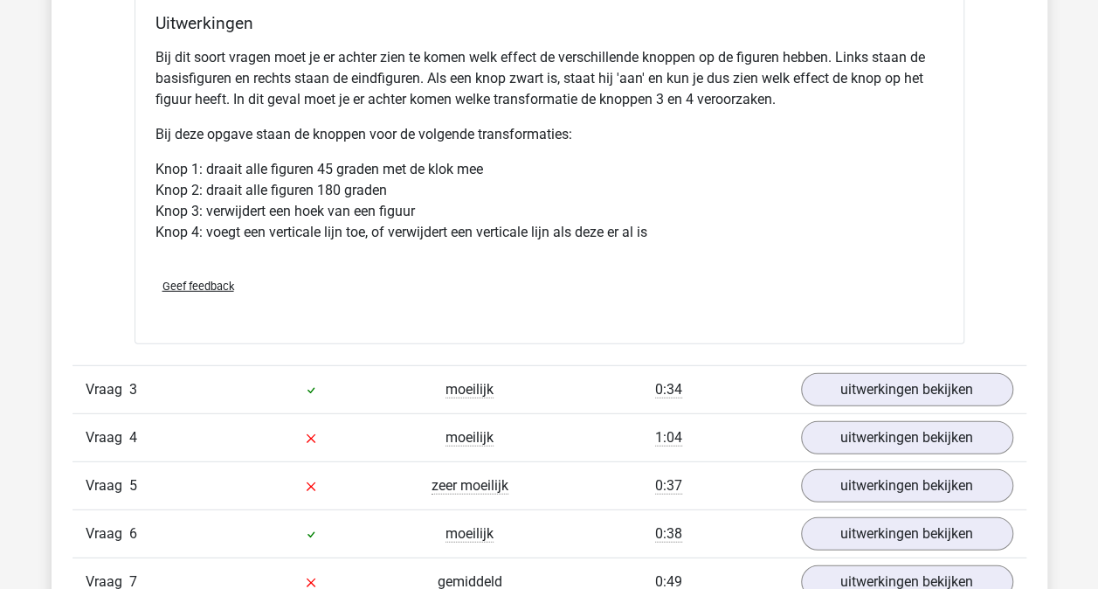
scroll to position [2447, 0]
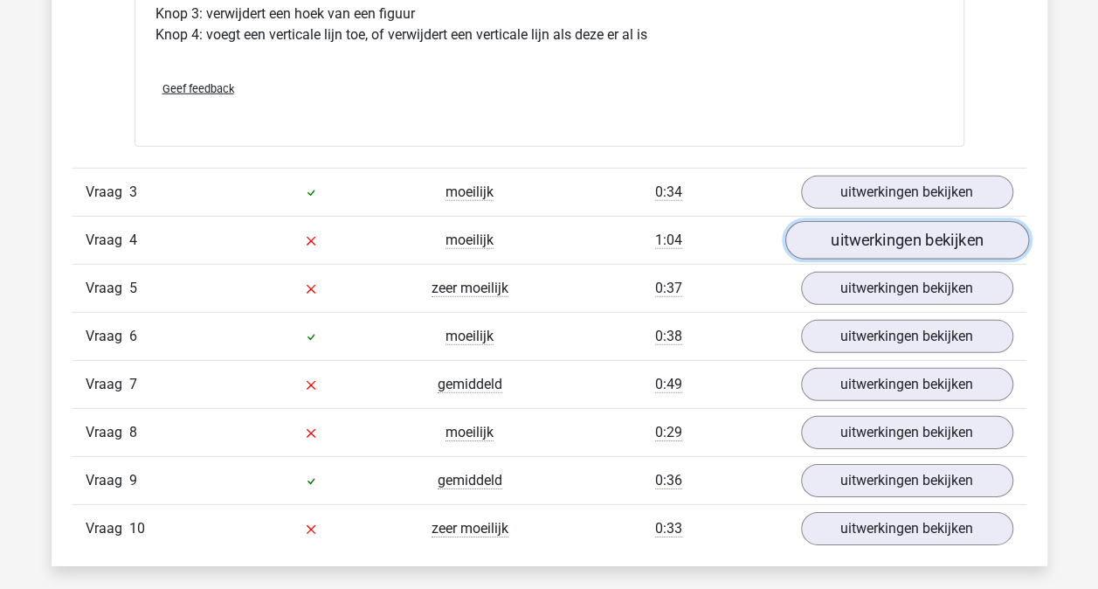
click at [960, 236] on link "uitwerkingen bekijken" at bounding box center [907, 240] width 244 height 38
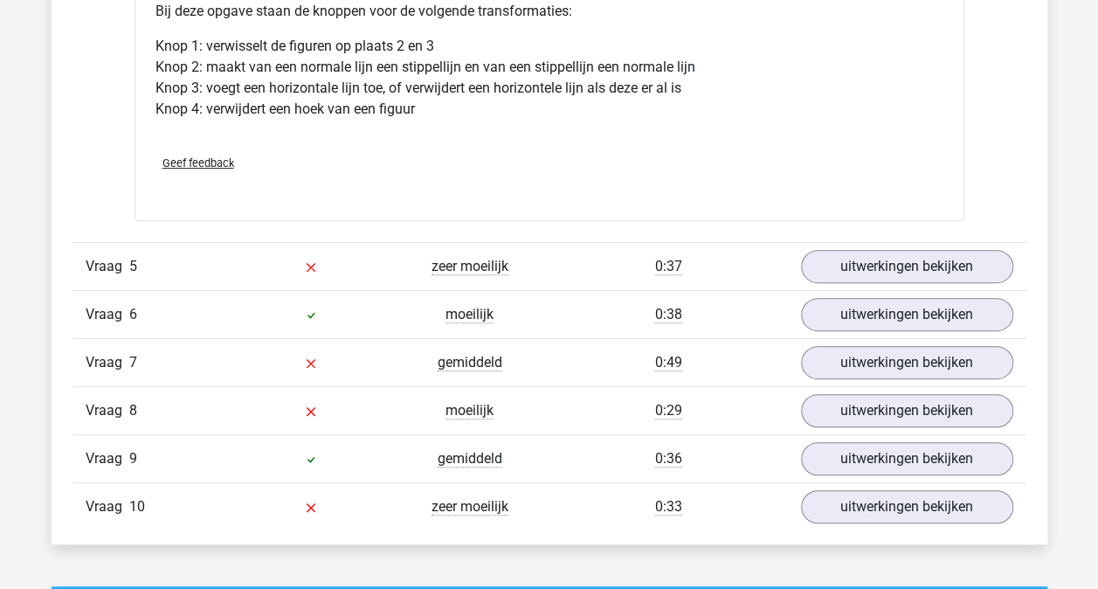
scroll to position [3496, 0]
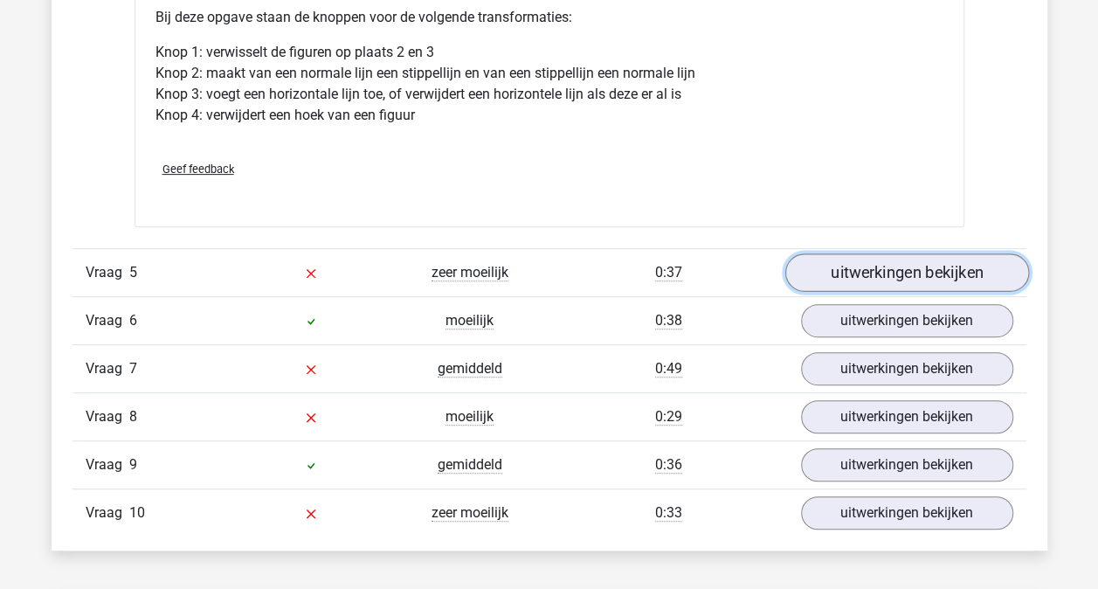
click at [938, 266] on link "uitwerkingen bekijken" at bounding box center [907, 272] width 244 height 38
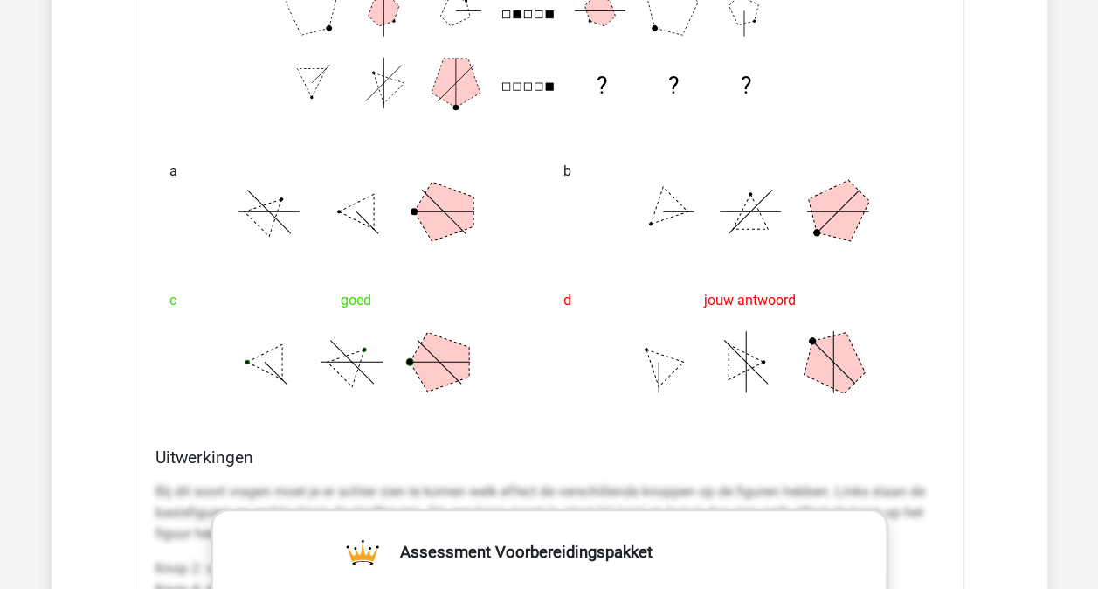
scroll to position [4020, 0]
